Goal: Find specific page/section: Find specific page/section

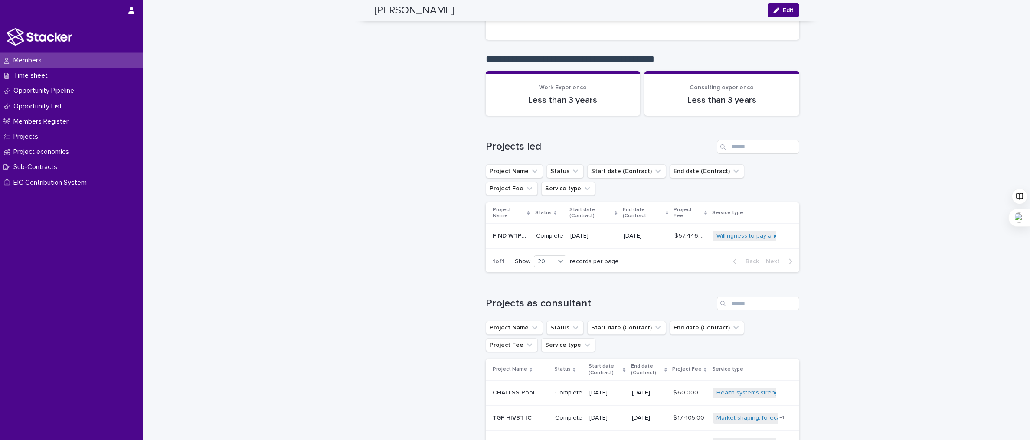
scroll to position [783, 0]
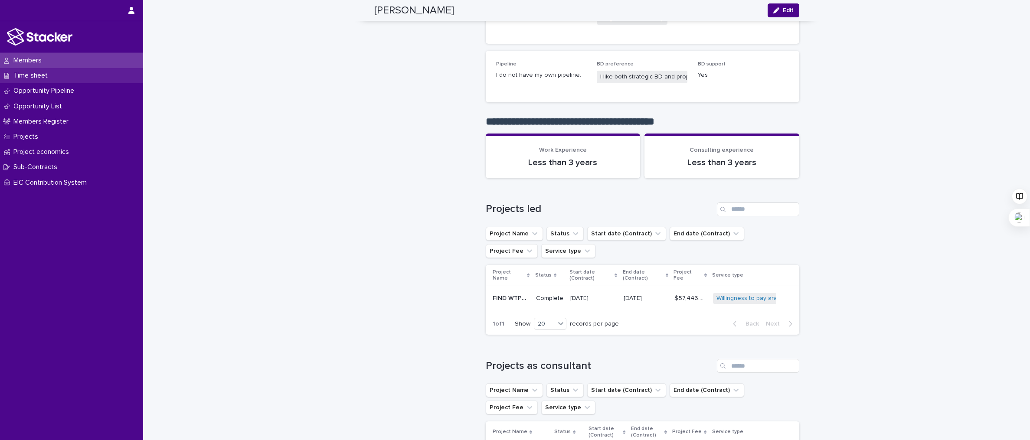
click at [79, 76] on div "Time sheet" at bounding box center [71, 75] width 143 height 15
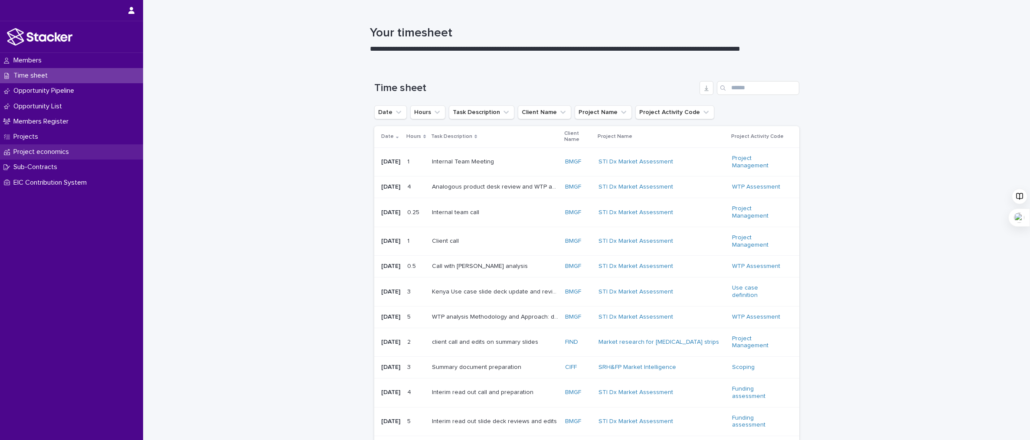
click at [59, 152] on p "Project economics" at bounding box center [43, 152] width 66 height 8
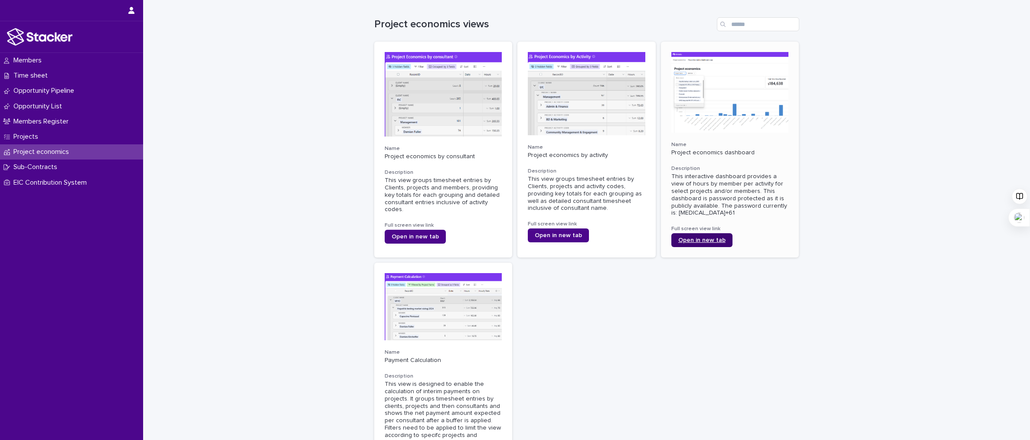
click at [711, 238] on span "Open in new tab" at bounding box center [701, 240] width 47 height 6
click at [38, 74] on p "Time sheet" at bounding box center [32, 76] width 45 height 8
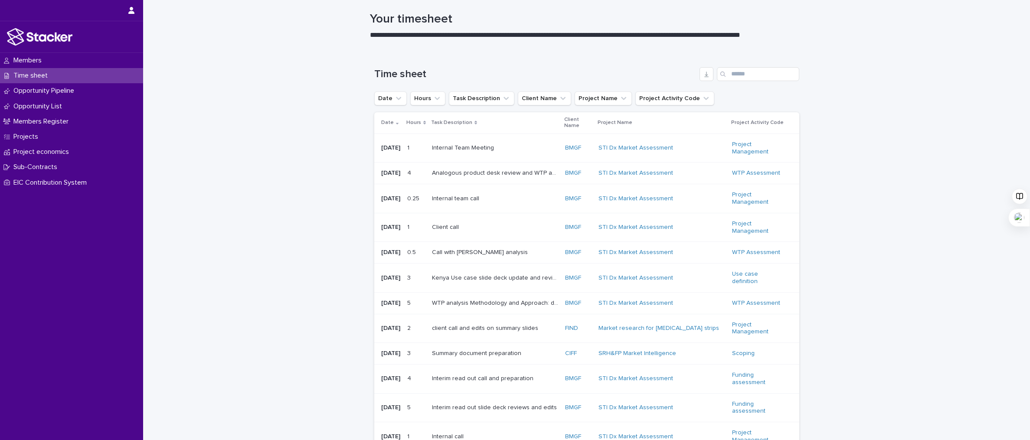
scroll to position [12, 0]
